Goal: Obtain resource: Download file/media

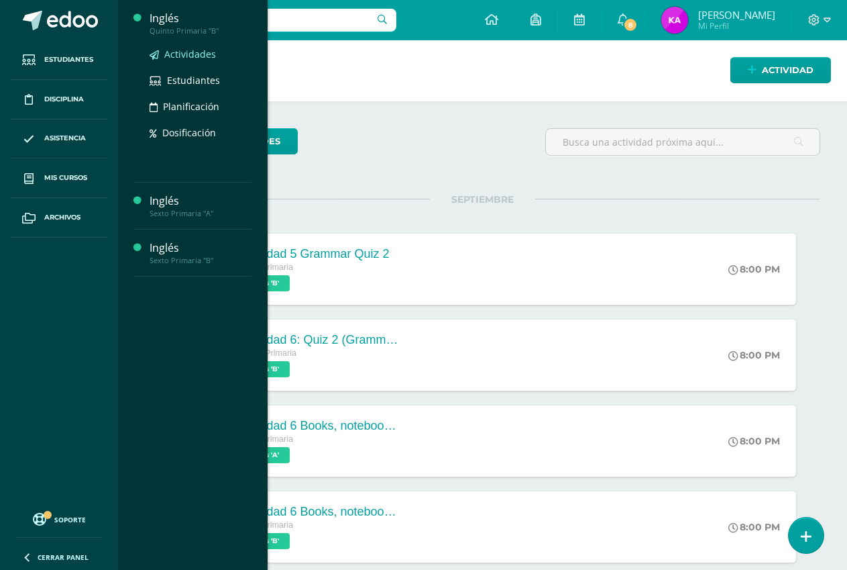
click at [191, 56] on span "Actividades" at bounding box center [190, 54] width 52 height 13
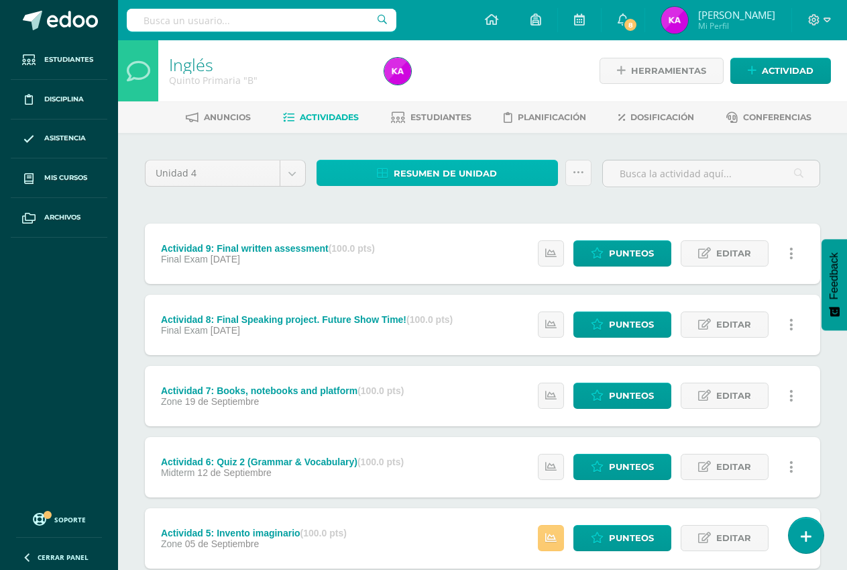
click at [476, 174] on span "Resumen de unidad" at bounding box center [445, 173] width 103 height 25
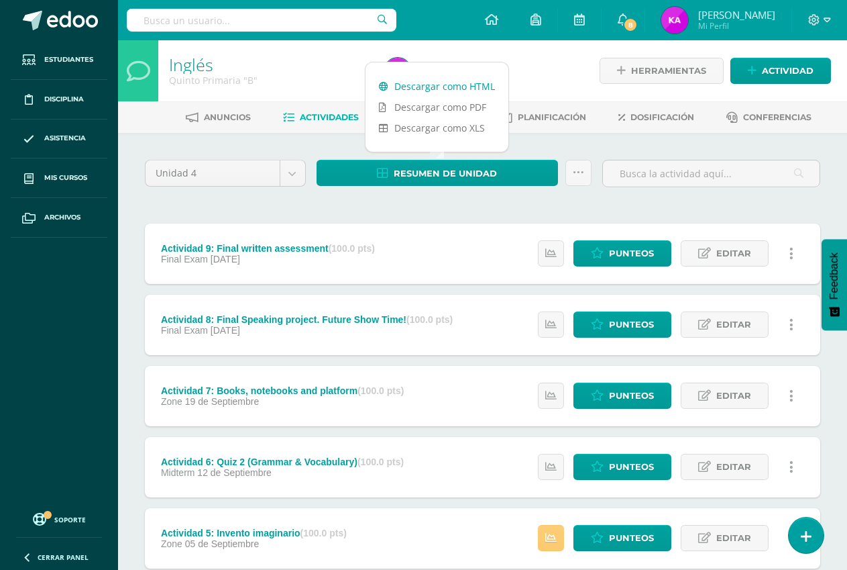
click at [455, 89] on link "Descargar como HTML" at bounding box center [437, 86] width 143 height 21
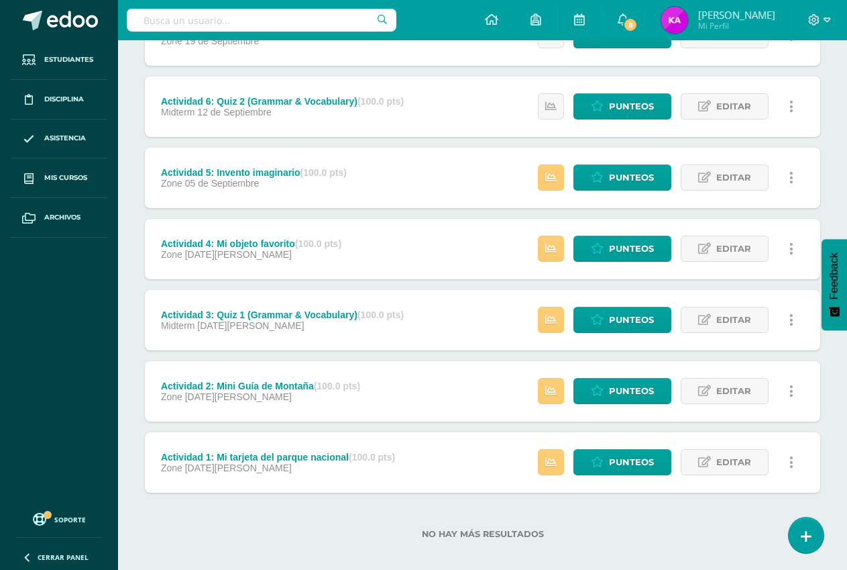
scroll to position [372, 0]
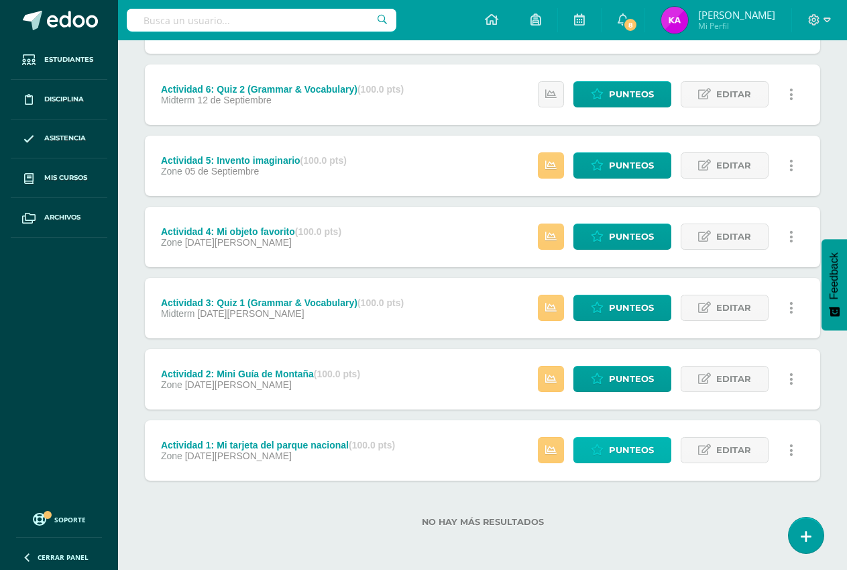
click at [625, 448] on span "Punteos" at bounding box center [631, 449] width 45 height 25
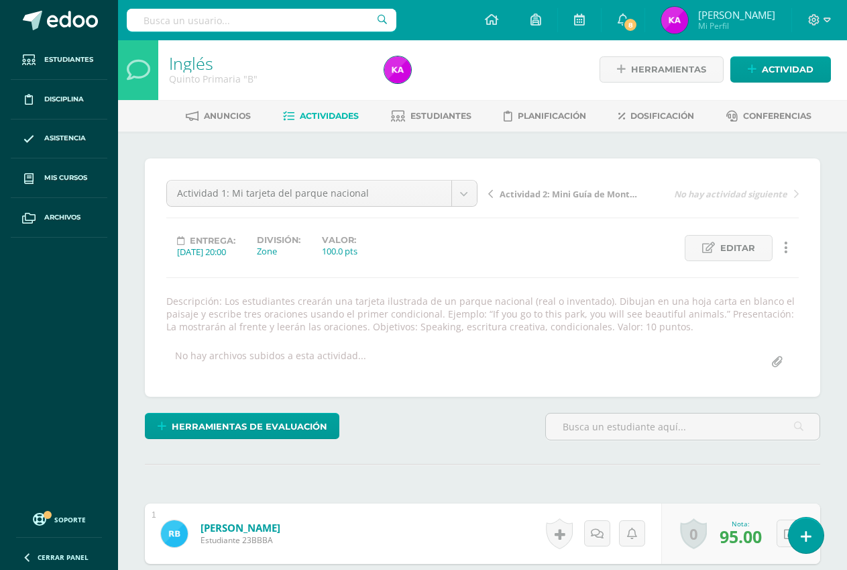
scroll to position [2, 0]
